Goal: Task Accomplishment & Management: Manage account settings

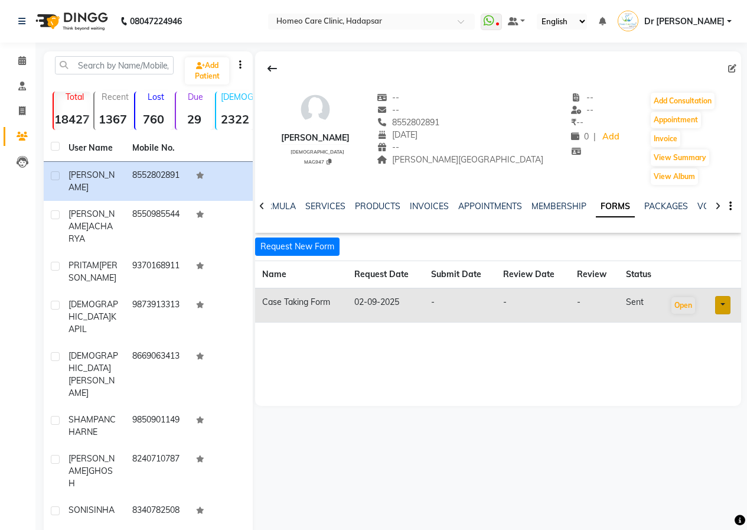
click at [723, 307] on link at bounding box center [723, 305] width 15 height 18
drag, startPoint x: 593, startPoint y: 394, endPoint x: 601, endPoint y: 390, distance: 9.2
click at [597, 392] on div "[PERSON_NAME] [DEMOGRAPHIC_DATA] MAG947 -- -- 8552802891 [DATE] -- [PERSON_NAME…" at bounding box center [498, 228] width 486 height 355
click at [682, 304] on button "Open" at bounding box center [684, 305] width 24 height 17
click at [719, 307] on link at bounding box center [723, 305] width 15 height 18
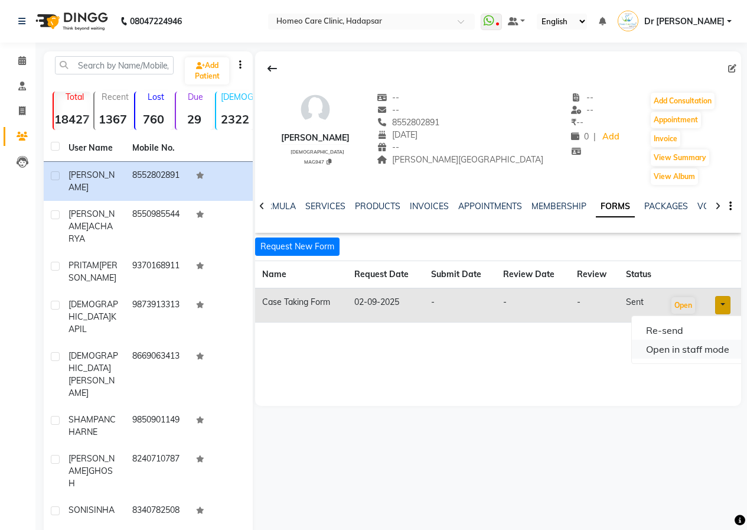
click at [714, 351] on link "Open in staff mode" at bounding box center [688, 349] width 112 height 19
click at [671, 98] on button "Add Consultation" at bounding box center [683, 101] width 64 height 17
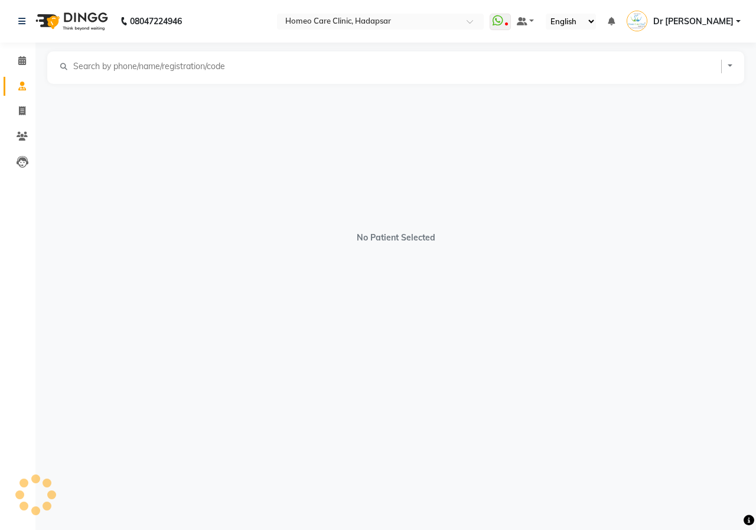
select select "[DEMOGRAPHIC_DATA]"
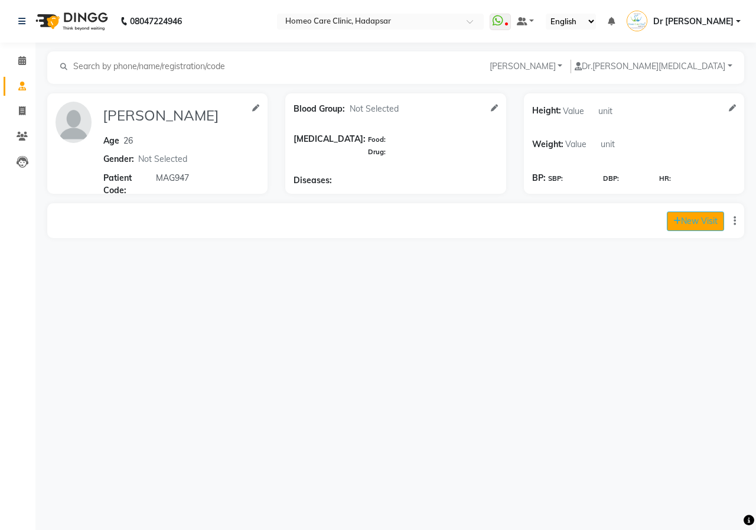
click at [706, 222] on button "New Visit" at bounding box center [695, 221] width 57 height 19
select select "785"
select select "inPerson"
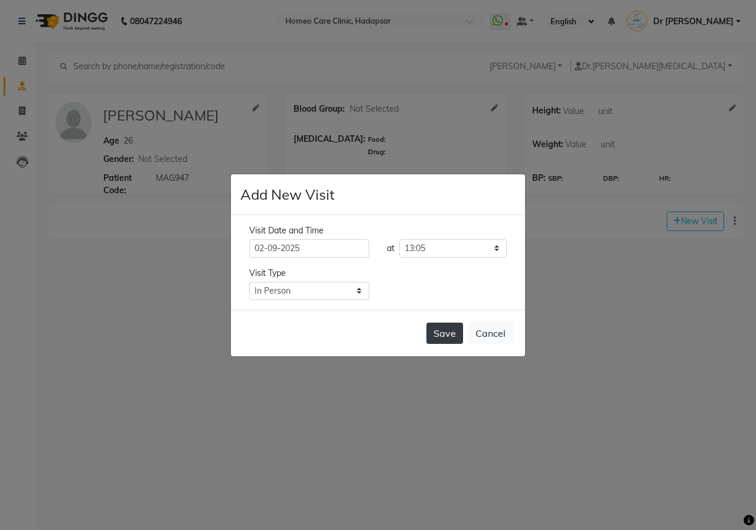
click at [444, 326] on button "Save" at bounding box center [445, 333] width 37 height 21
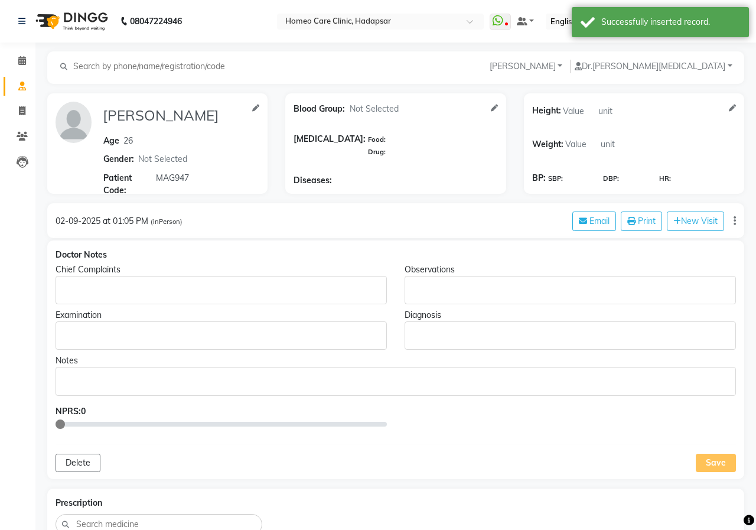
type input "[PERSON_NAME]"
type input "26"
select select "[DEMOGRAPHIC_DATA]"
type input "MAG947"
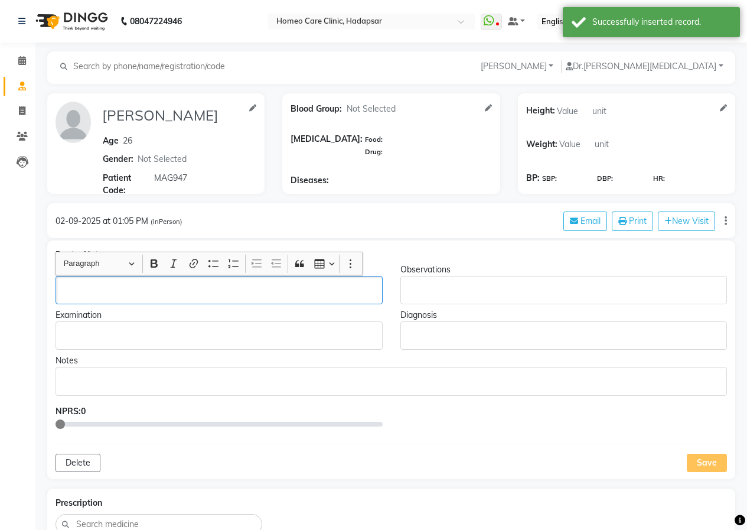
drag, startPoint x: 149, startPoint y: 272, endPoint x: 149, endPoint y: 287, distance: 14.2
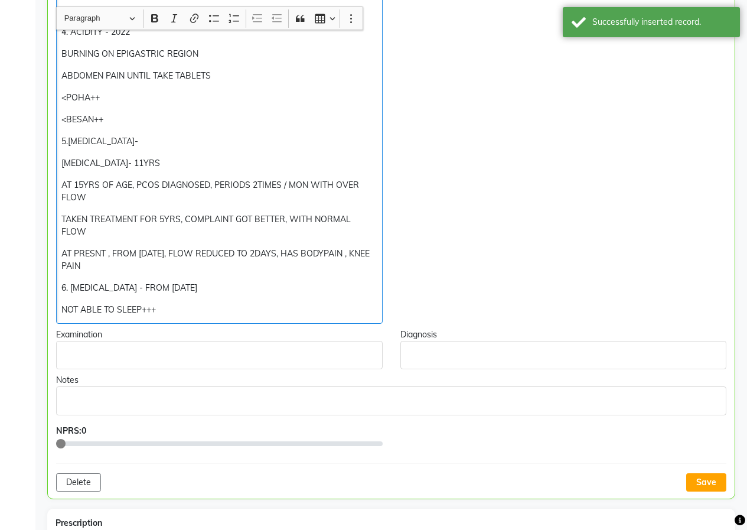
scroll to position [754, 0]
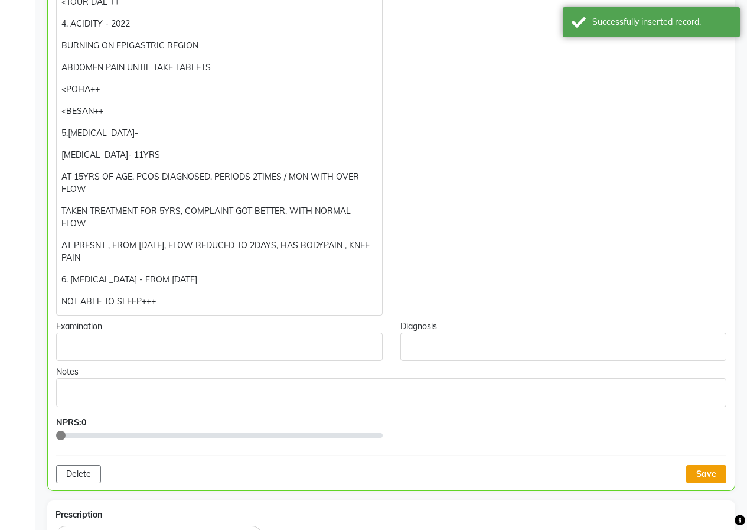
click at [703, 465] on button "Save" at bounding box center [707, 474] width 40 height 18
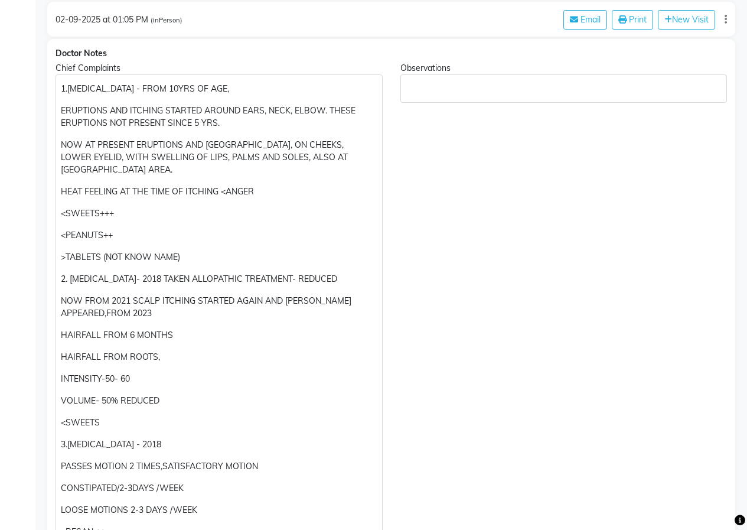
scroll to position [45, 0]
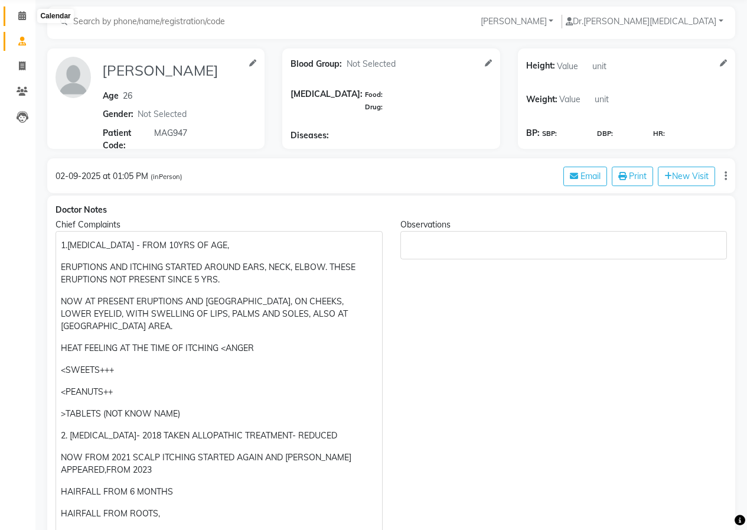
click at [27, 14] on span at bounding box center [22, 16] width 21 height 14
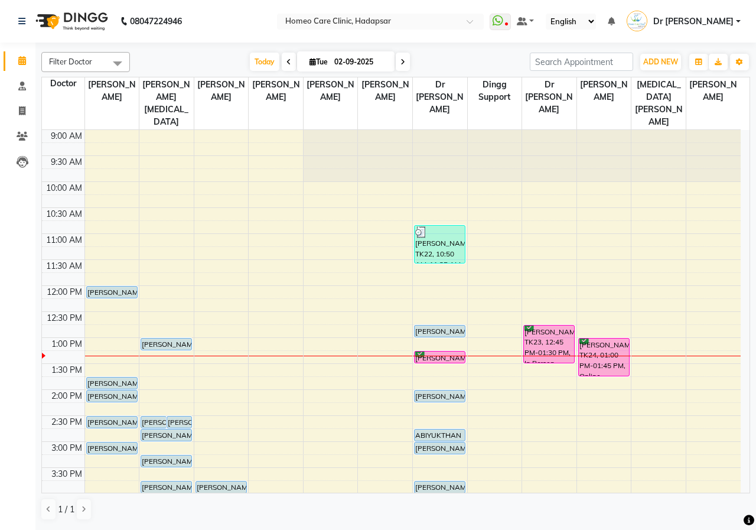
click at [675, 17] on span "Dr [PERSON_NAME]" at bounding box center [694, 21] width 80 height 12
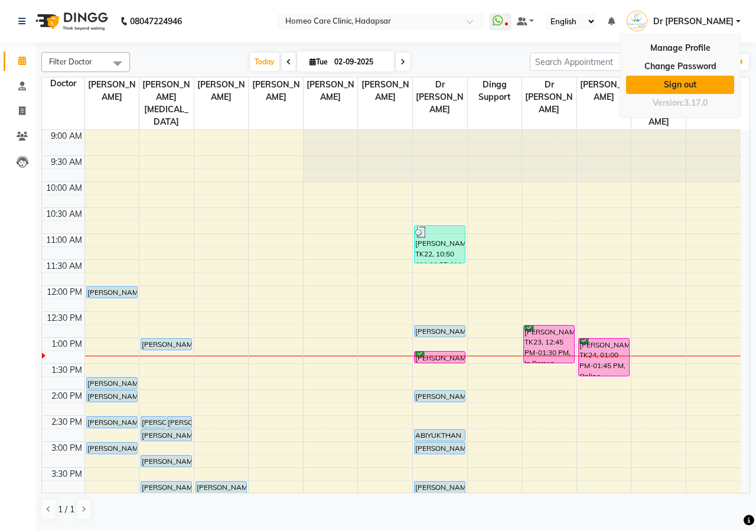
click at [684, 77] on link "Sign out" at bounding box center [680, 85] width 108 height 18
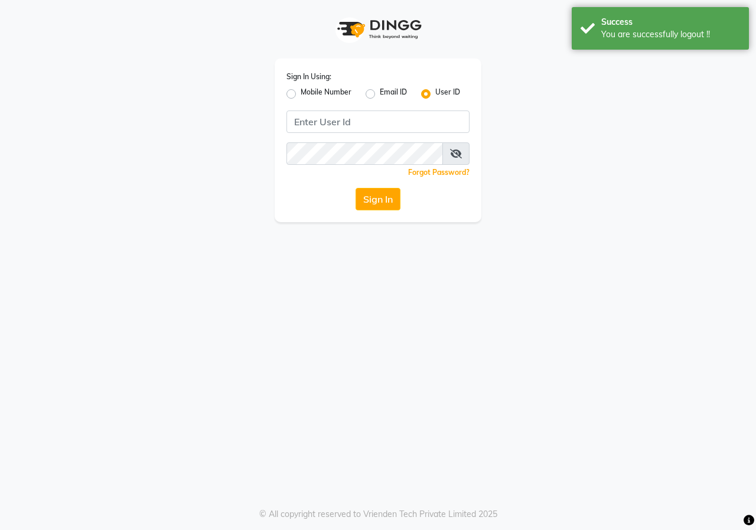
click at [323, 79] on label "Sign In Using:" at bounding box center [309, 76] width 45 height 11
click at [323, 91] on label "Mobile Number" at bounding box center [326, 94] width 51 height 14
click at [308, 91] on input "Mobile Number" at bounding box center [305, 91] width 8 height 8
radio input "true"
radio input "false"
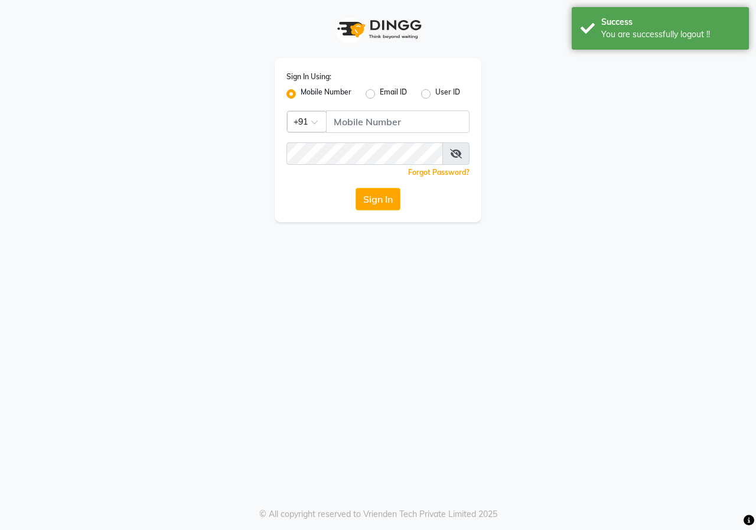
click at [369, 109] on div "Sign In Using: Mobile Number Email ID User ID Country Code × +91 Remember me Fo…" at bounding box center [378, 140] width 207 height 164
drag, startPoint x: 401, startPoint y: 122, endPoint x: 417, endPoint y: 124, distance: 16.1
click at [402, 122] on input "Username" at bounding box center [398, 121] width 144 height 22
type input "9405365578"
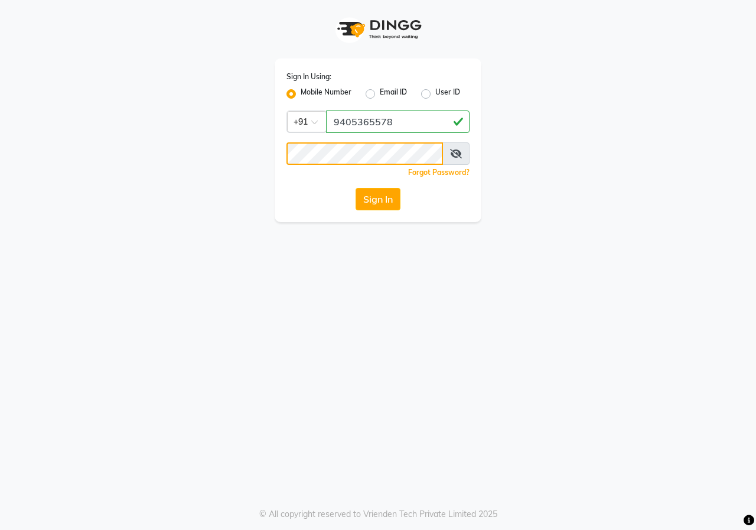
click at [356, 188] on button "Sign In" at bounding box center [378, 199] width 45 height 22
